Goal: Information Seeking & Learning: Learn about a topic

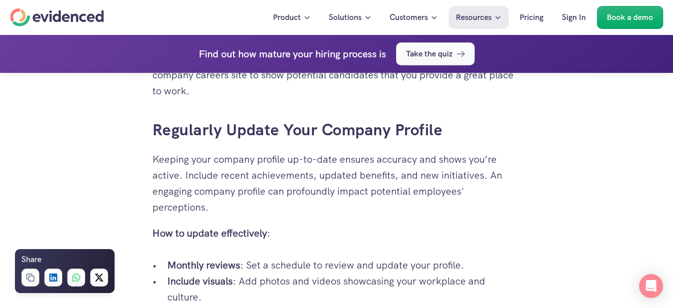
scroll to position [2934, 0]
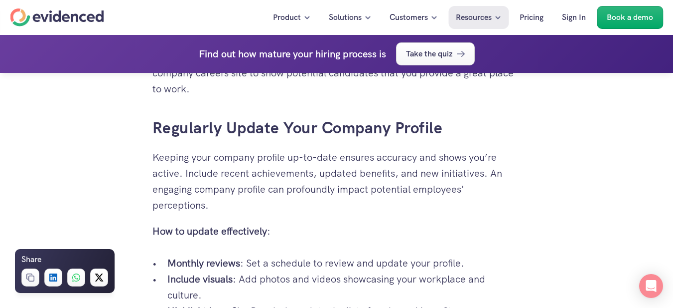
drag, startPoint x: 147, startPoint y: 138, endPoint x: 480, endPoint y: 133, distance: 333.0
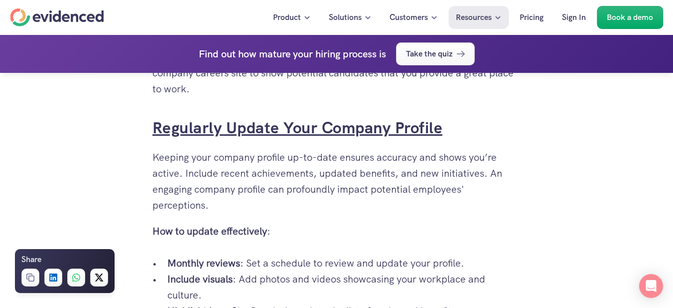
copy link "Regularly Update Your Company Profile"
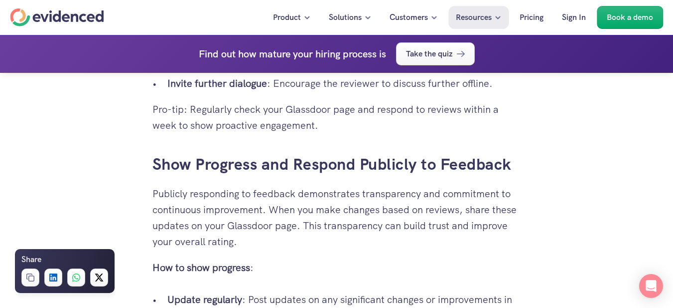
scroll to position [2274, 0]
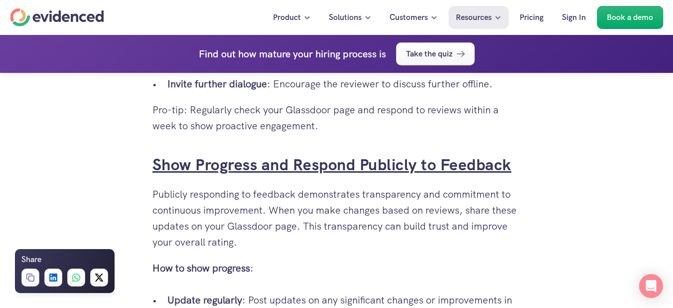
click at [302, 171] on link "Show Progress and Respond Publicly to Feedback" at bounding box center [332, 164] width 359 height 21
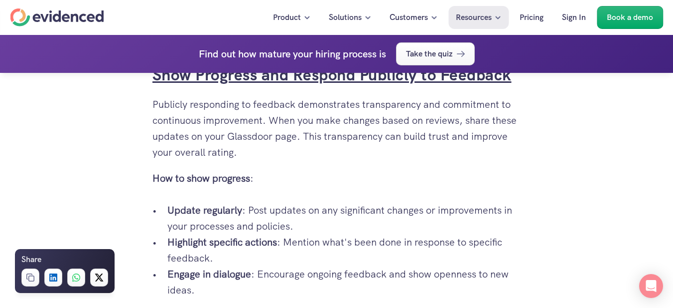
click at [291, 85] on link "Show Progress and Respond Publicly to Feedback" at bounding box center [332, 74] width 359 height 21
click at [292, 85] on link "Show Progress and Respond Publicly to Feedback" at bounding box center [332, 74] width 359 height 21
click at [294, 85] on link "Show Progress and Respond Publicly to Feedback" at bounding box center [332, 74] width 359 height 21
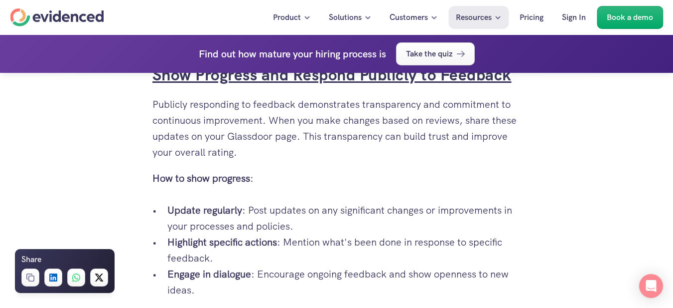
drag, startPoint x: 294, startPoint y: 88, endPoint x: 364, endPoint y: 93, distance: 70.0
click at [364, 85] on link "Show Progress and Respond Publicly to Feedback" at bounding box center [332, 74] width 359 height 21
click at [290, 85] on link "Show Progress and Respond Publicly to Feedback" at bounding box center [332, 74] width 359 height 21
click at [299, 85] on link "Show Progress and Respond Publicly to Feedback" at bounding box center [332, 74] width 359 height 21
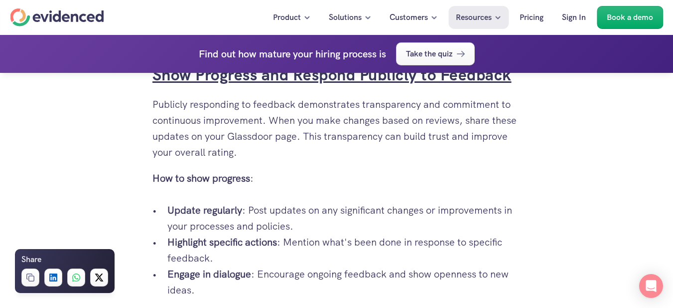
drag, startPoint x: 299, startPoint y: 86, endPoint x: 391, endPoint y: 92, distance: 92.4
click at [391, 85] on link "Show Progress and Respond Publicly to Feedback" at bounding box center [332, 74] width 359 height 21
click at [372, 85] on link "Show Progress and Respond Publicly to Feedback" at bounding box center [332, 74] width 359 height 21
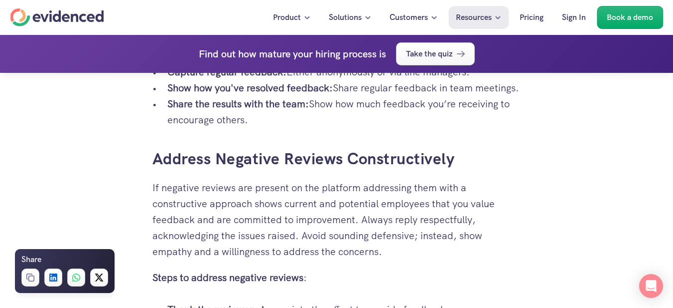
scroll to position [1985, 0]
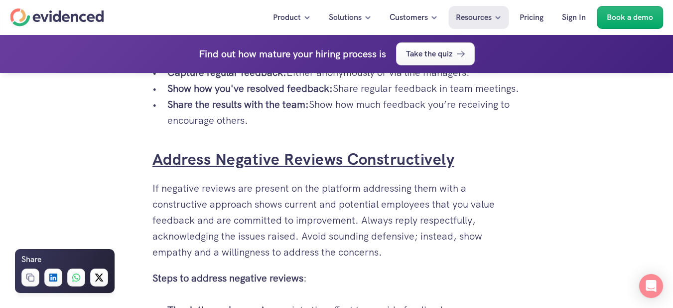
click at [194, 168] on link "Address Negative Reviews Constructively" at bounding box center [304, 159] width 303 height 21
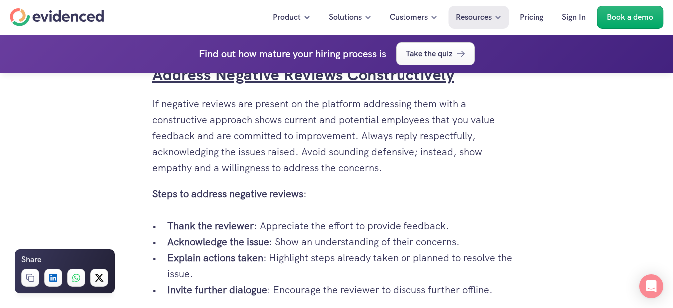
click at [194, 168] on p "If negative reviews are present on the platform addressing them with a construc…" at bounding box center [337, 136] width 369 height 80
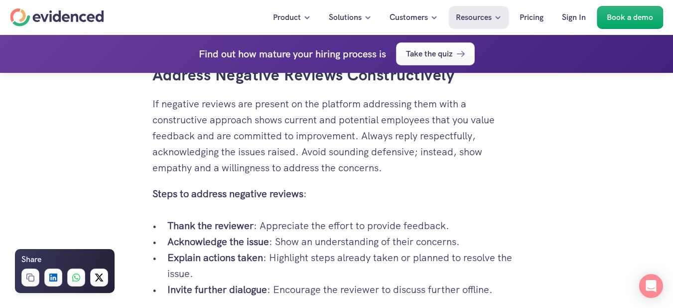
drag, startPoint x: 163, startPoint y: 103, endPoint x: 131, endPoint y: 103, distance: 31.9
click at [131, 103] on div "You’ve spent years building your company, carefully selecting your team, and wo…" at bounding box center [336, 48] width 673 height 3708
drag, startPoint x: 151, startPoint y: 91, endPoint x: 533, endPoint y: 81, distance: 382.5
click at [533, 81] on div "You’ve spent years building your company, carefully selecting your team, and wo…" at bounding box center [336, 48] width 673 height 3708
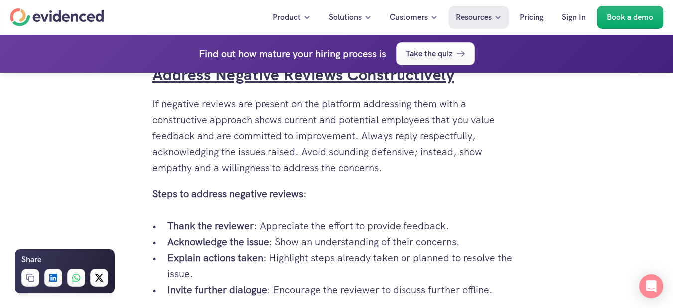
copy link "Address Negative Reviews Constructively"
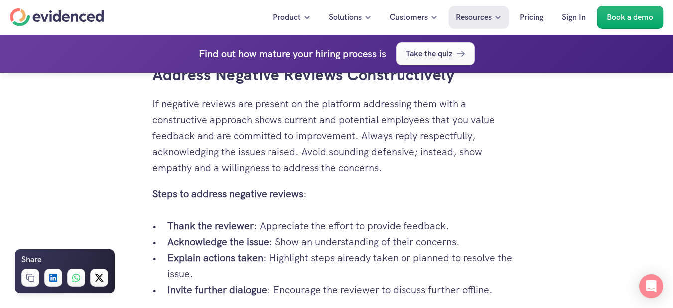
click at [102, 160] on div "You’ve spent years building your company, carefully selecting your team, and wo…" at bounding box center [336, 48] width 673 height 3708
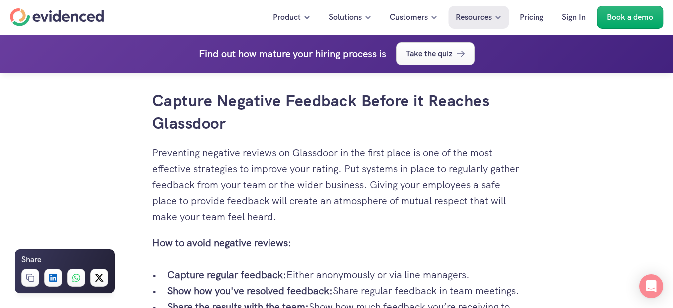
scroll to position [1790, 0]
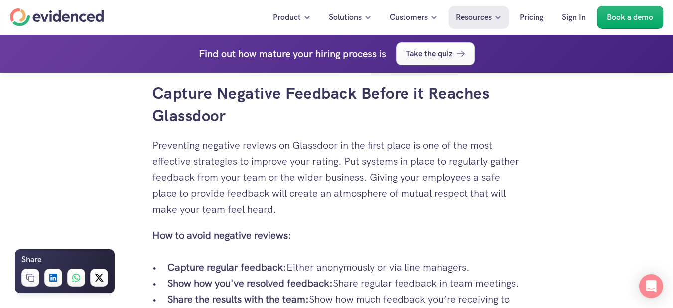
click at [179, 140] on p "Preventing negative reviews on Glassdoor in the first place is one of the most …" at bounding box center [337, 177] width 369 height 80
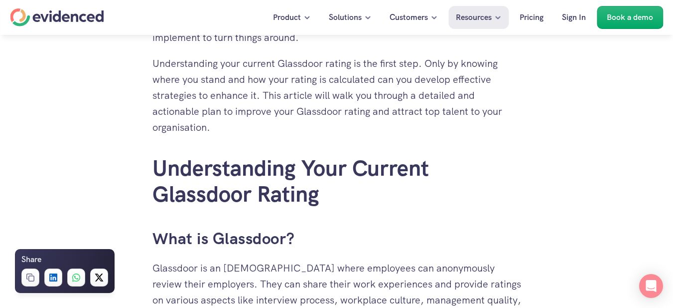
scroll to position [544, 0]
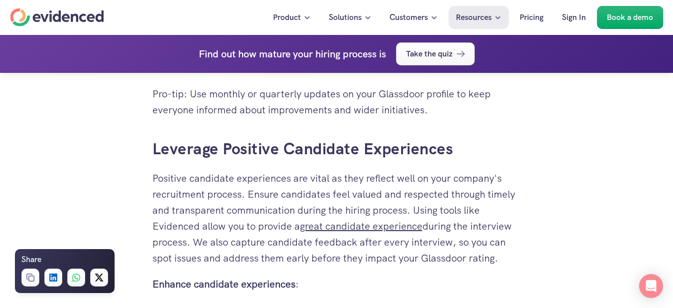
scroll to position [2584, 0]
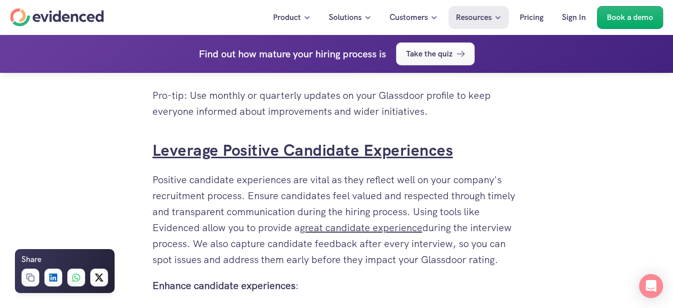
click at [176, 161] on link "Leverage Positive Candidate Experiences" at bounding box center [303, 150] width 301 height 21
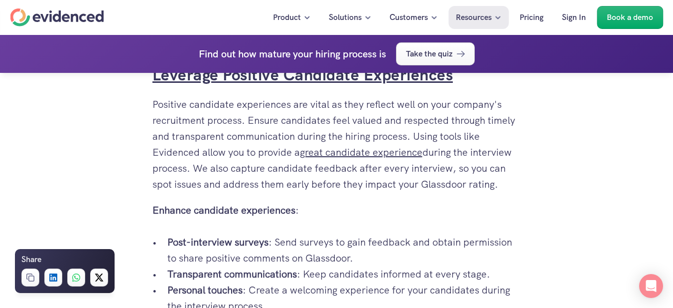
click at [176, 165] on p "Positive candidate experiences are vital as they reflect well on your company's…" at bounding box center [337, 144] width 369 height 96
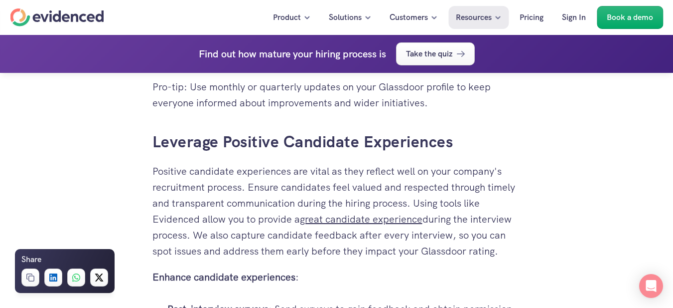
scroll to position [2598, 0]
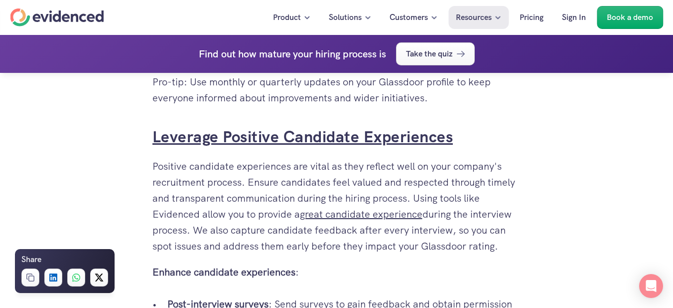
click at [154, 147] on link "Leverage Positive Candidate Experiences" at bounding box center [303, 136] width 301 height 21
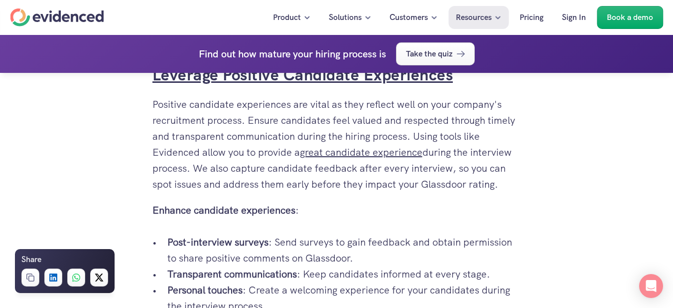
click at [171, 85] on link "Leverage Positive Candidate Experiences" at bounding box center [303, 74] width 301 height 21
click at [156, 85] on link "Leverage Positive Candidate Experiences" at bounding box center [303, 74] width 301 height 21
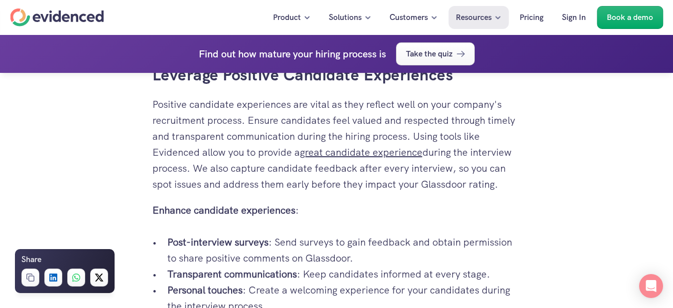
drag, startPoint x: 148, startPoint y: 92, endPoint x: 479, endPoint y: 104, distance: 331.2
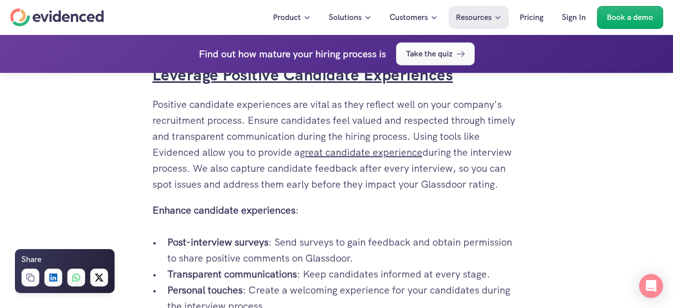
copy link "Leverage Positive Candidate Experiences"
